Goal: Task Accomplishment & Management: Manage account settings

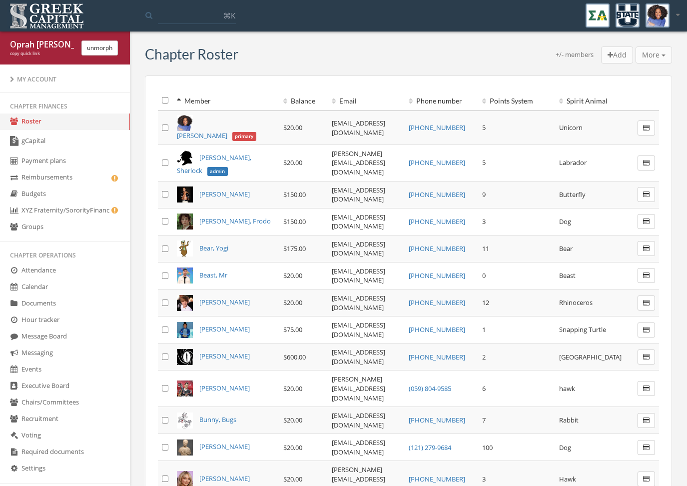
click at [37, 143] on link "gCapital" at bounding box center [65, 141] width 130 height 23
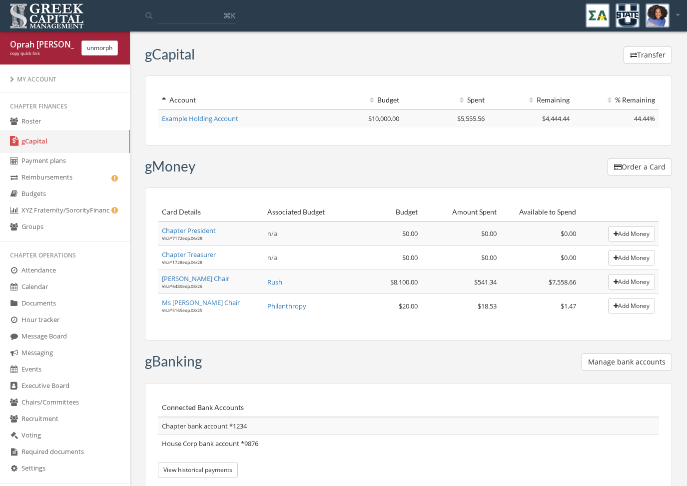
click at [657, 53] on button "Transfer" at bounding box center [648, 54] width 48 height 17
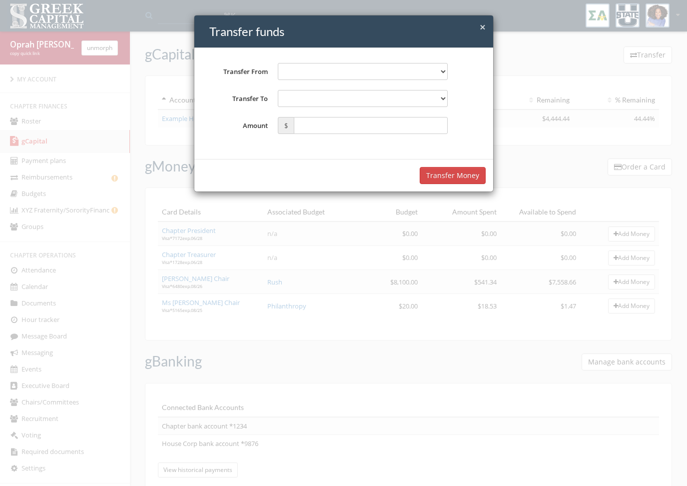
click at [364, 317] on div "**********" at bounding box center [343, 243] width 687 height 486
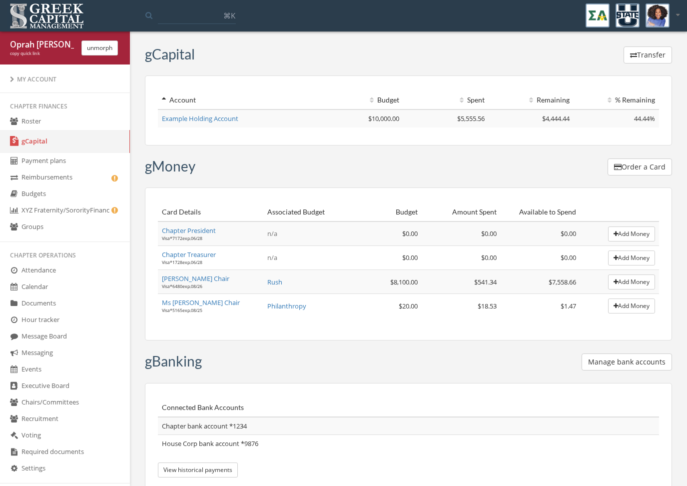
click at [616, 359] on button "Manage bank accounts" at bounding box center [627, 361] width 90 height 17
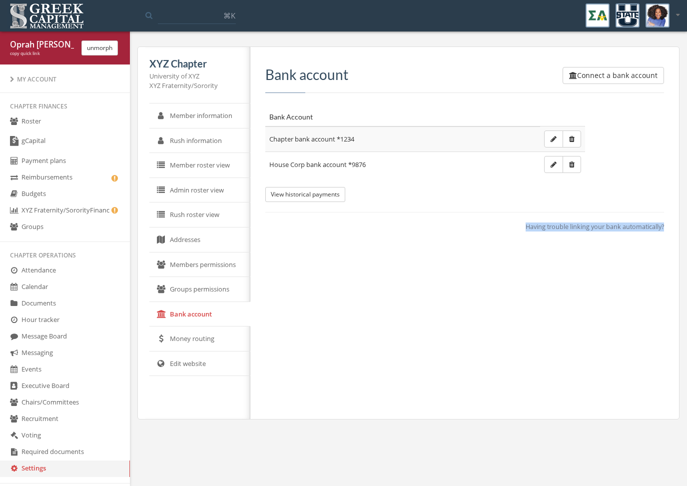
drag, startPoint x: 514, startPoint y: 231, endPoint x: 659, endPoint y: 232, distance: 145.4
click at [659, 232] on div "Connect a bank account Bank account Bank Account Chapter bank account *1234 Hou…" at bounding box center [460, 233] width 421 height 372
click at [574, 75] on icon "button" at bounding box center [573, 75] width 8 height 7
copy span "Having trouble linking your bank automatically?"
click at [569, 347] on div "Connect a bank account Bank account Bank Account Chapter bank account *1234 Hou…" at bounding box center [460, 233] width 421 height 372
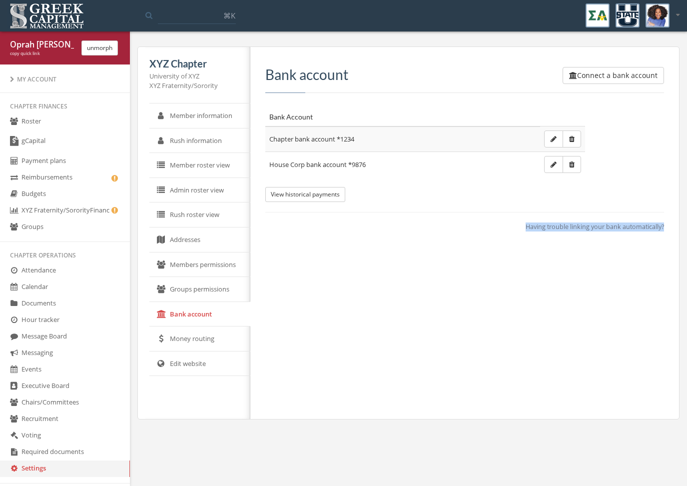
drag, startPoint x: 673, startPoint y: 229, endPoint x: 538, endPoint y: 220, distance: 134.7
click at [538, 220] on div "XYZ Chapter University of XYZ XYZ Fraternity/Sorority Member information Rush i…" at bounding box center [408, 232] width 542 height 373
copy span "Having trouble linking your bank automatically?"
click at [101, 39] on div "[PERSON_NAME] copy quick link unmorph" at bounding box center [65, 47] width 130 height 33
click at [102, 46] on button "unmorph" at bounding box center [99, 47] width 36 height 15
